Goal: Find specific page/section: Find specific page/section

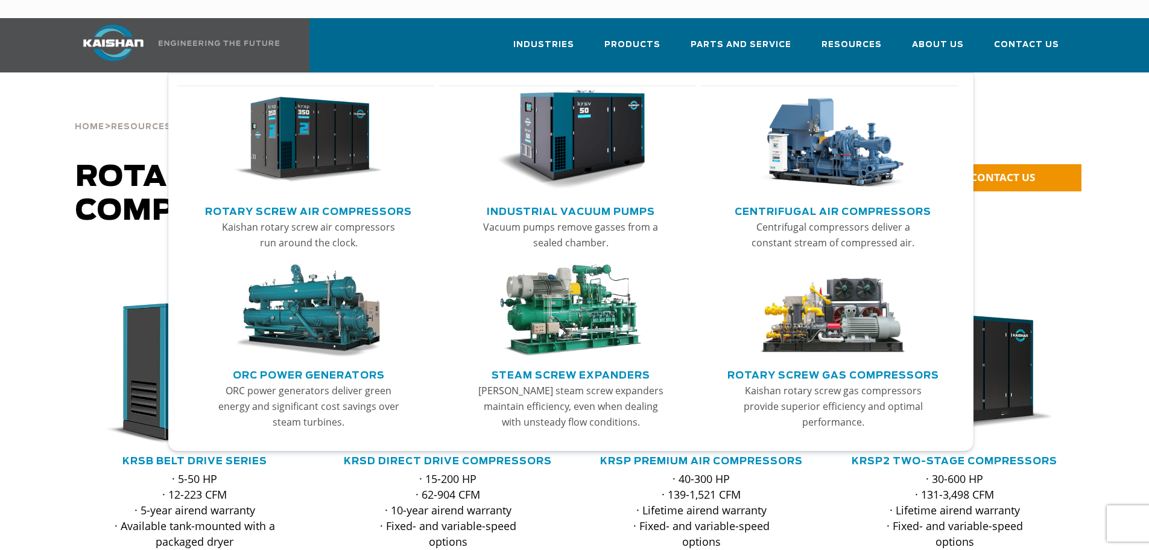
click at [346, 201] on link "Rotary Screw Air Compressors" at bounding box center [308, 210] width 207 height 18
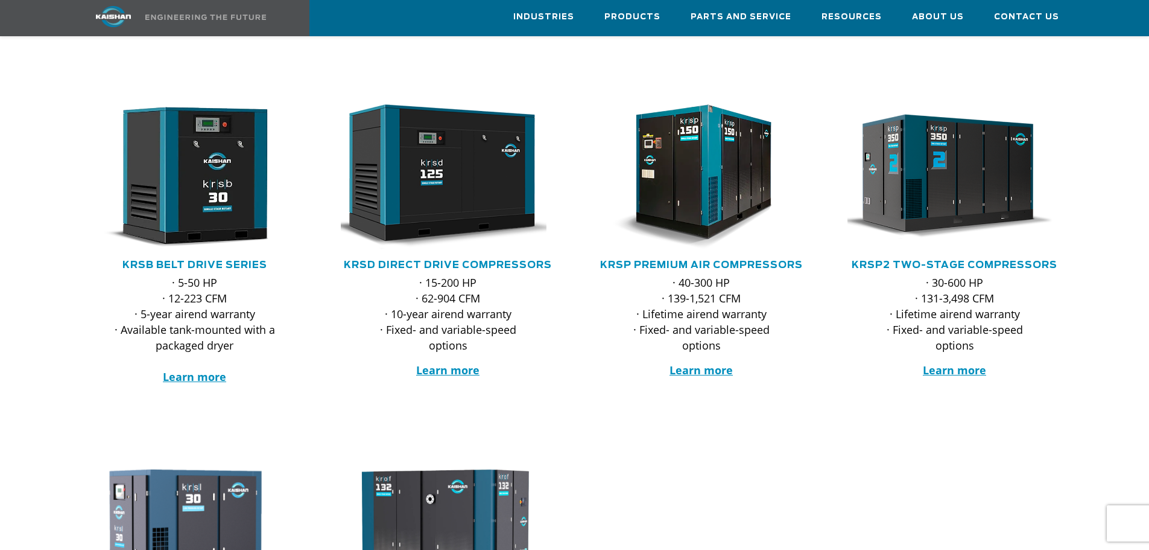
scroll to position [181, 0]
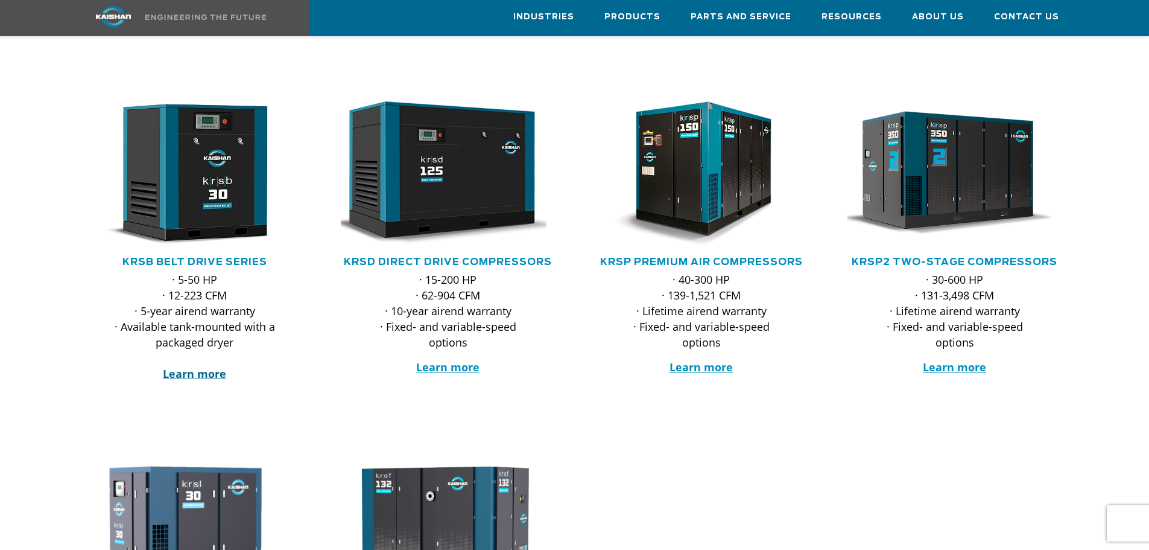
click at [204, 366] on strong "Learn more" at bounding box center [194, 373] width 63 height 14
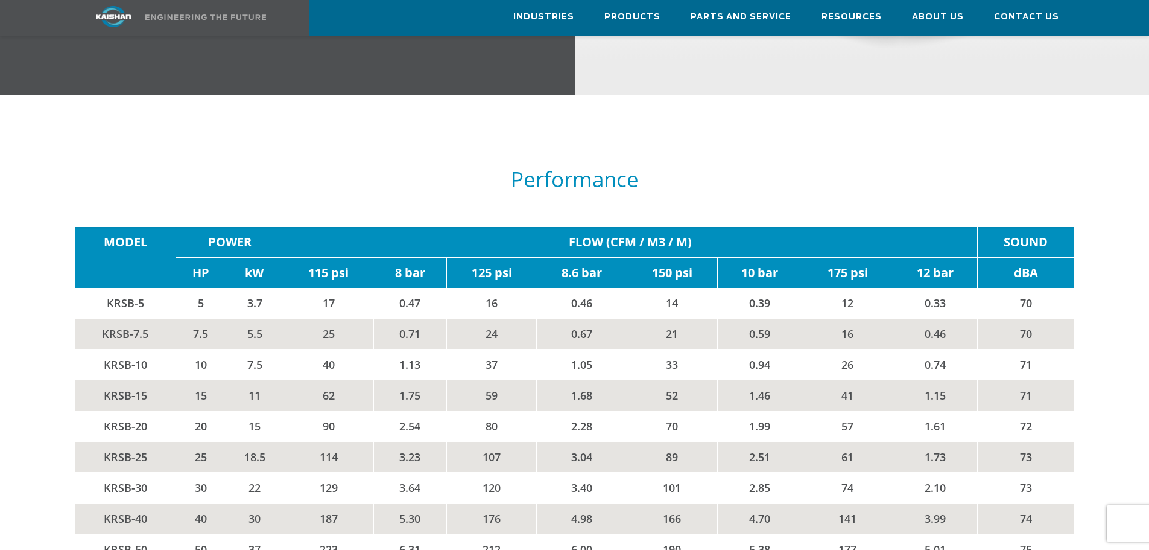
scroll to position [2051, 0]
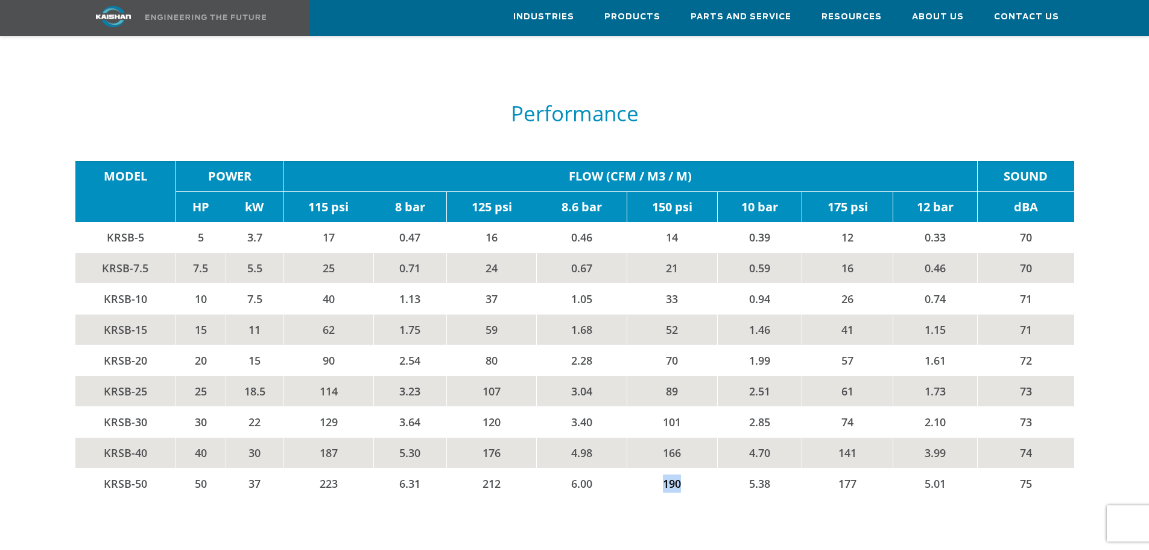
drag, startPoint x: 651, startPoint y: 463, endPoint x: 691, endPoint y: 468, distance: 40.1
click at [691, 468] on td "190" at bounding box center [672, 483] width 90 height 31
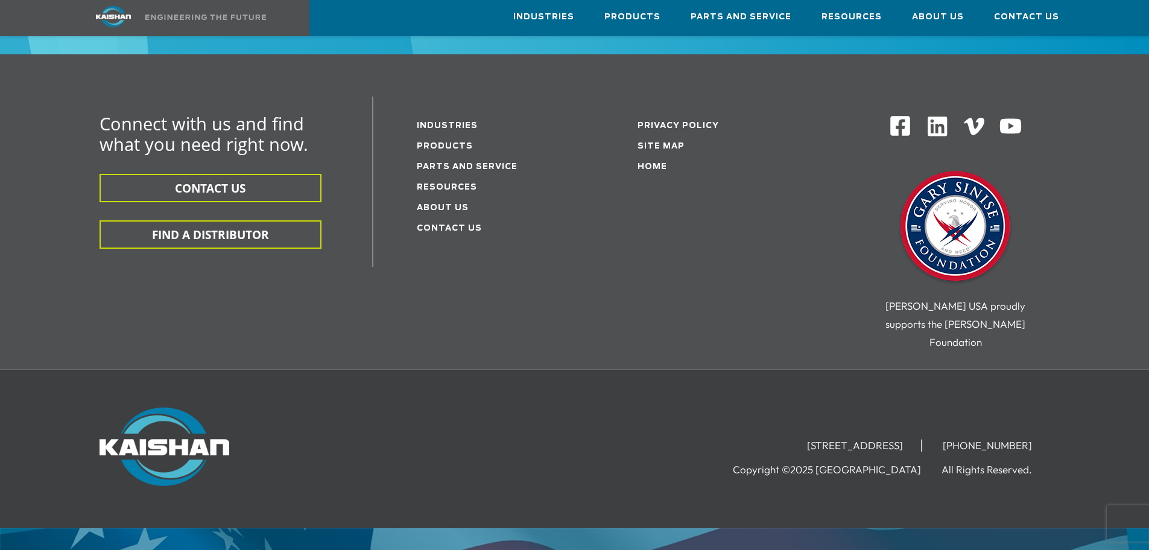
scroll to position [3790, 0]
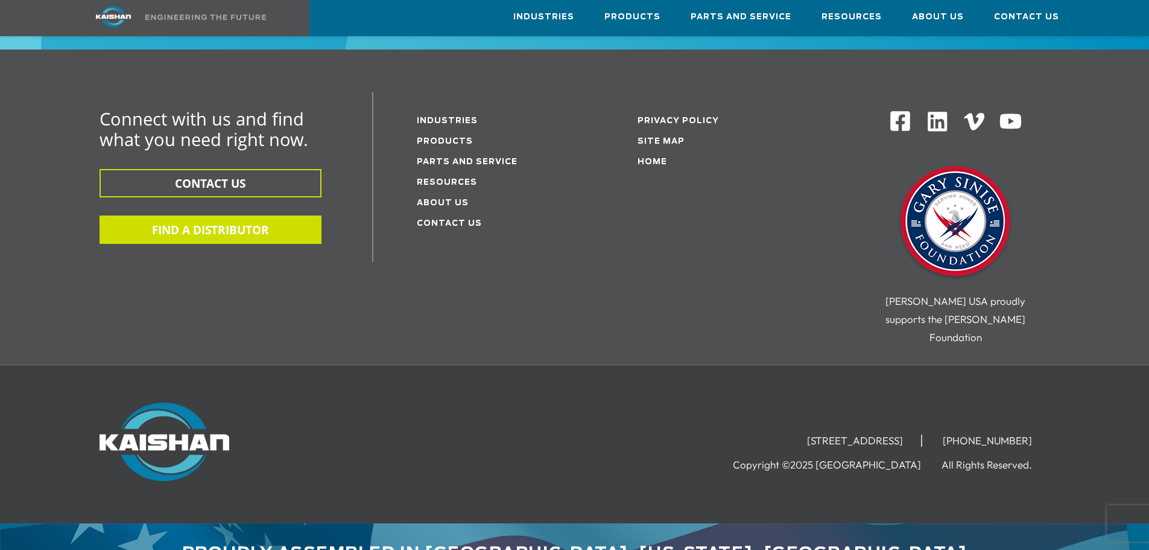
click at [227, 215] on button "FIND A DISTRIBUTOR" at bounding box center [211, 229] width 222 height 28
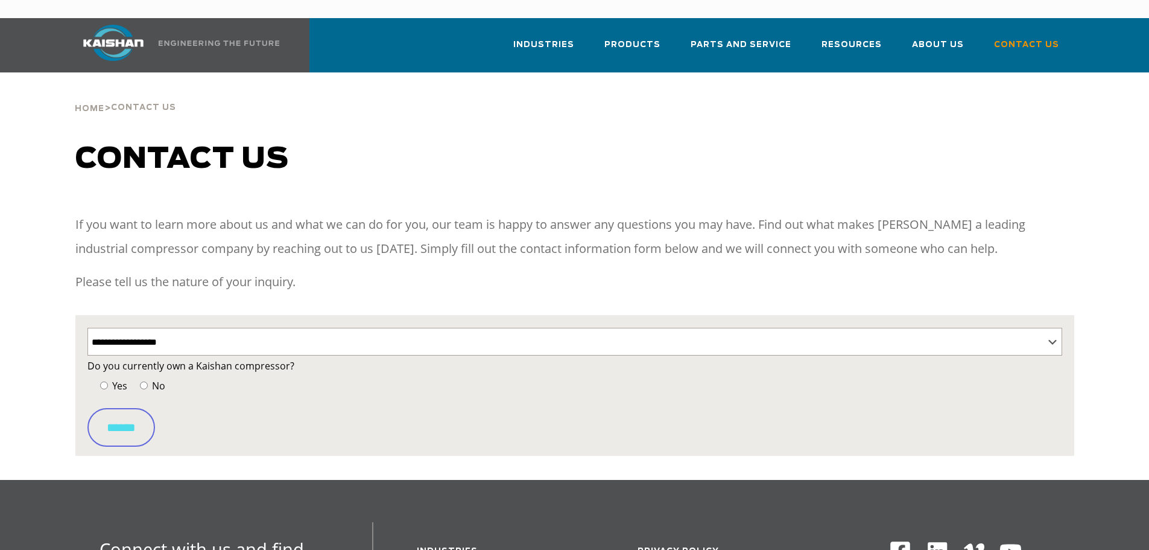
select select "**********"
